Goal: Information Seeking & Learning: Find specific fact

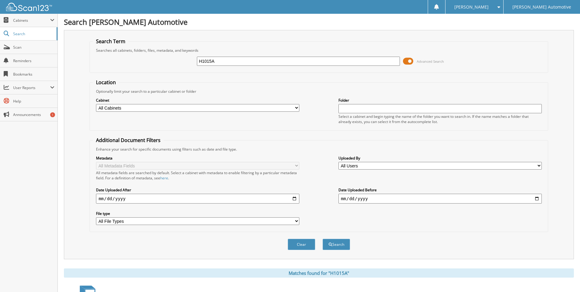
click at [229, 61] on input "H1015A" at bounding box center [298, 61] width 203 height 9
type input "76847A"
click at [323, 239] on button "Search" at bounding box center [337, 244] width 28 height 11
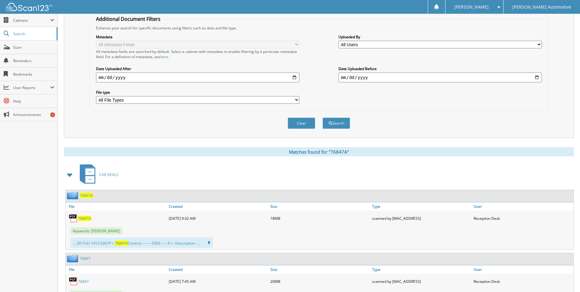
scroll to position [122, 0]
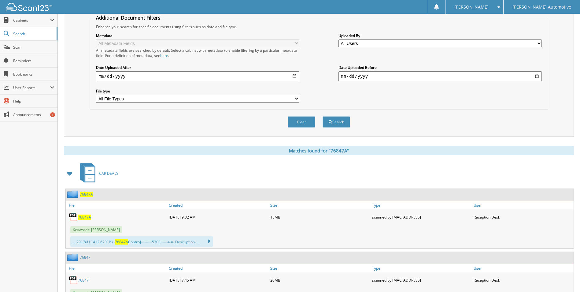
click at [87, 218] on span "76847A" at bounding box center [84, 216] width 13 height 5
